Goal: Task Accomplishment & Management: Manage account settings

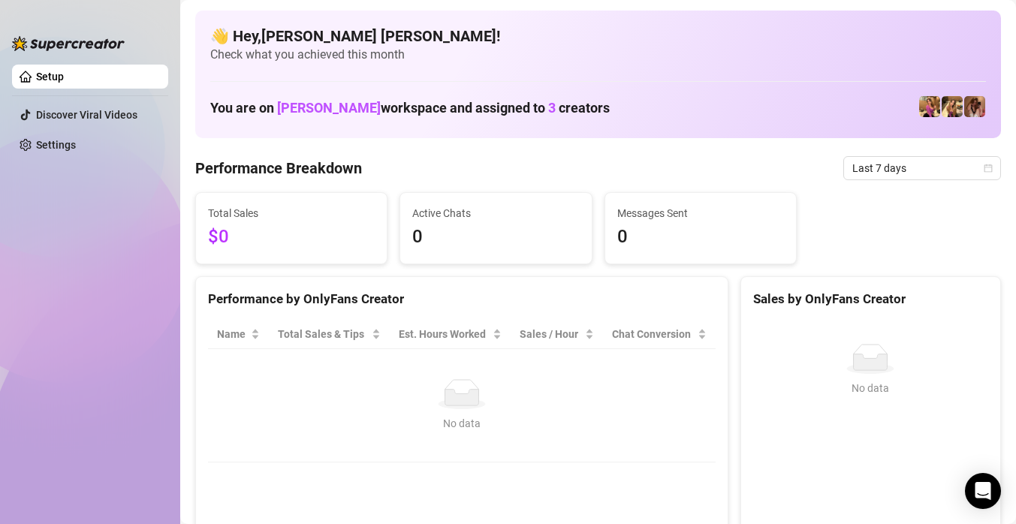
click at [896, 164] on span "Last 7 days" at bounding box center [922, 168] width 140 height 23
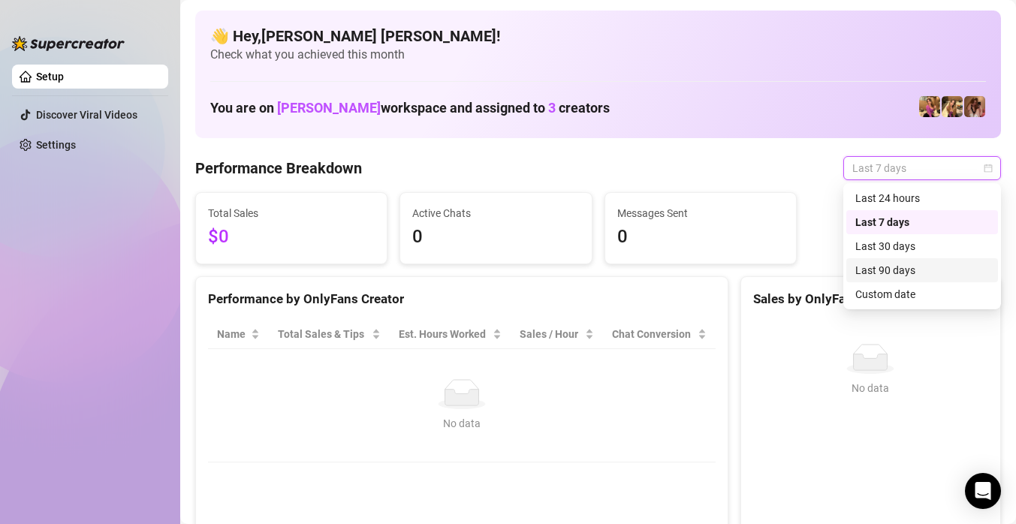
click at [882, 276] on div "Last 90 days" at bounding box center [922, 270] width 134 height 17
